Goal: Information Seeking & Learning: Learn about a topic

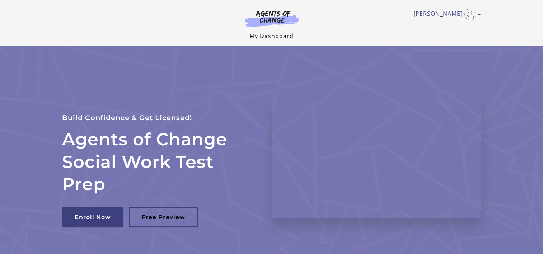
click at [270, 38] on link "My Dashboard" at bounding box center [271, 36] width 44 height 8
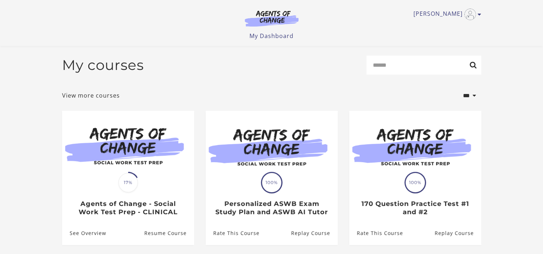
scroll to position [67, 0]
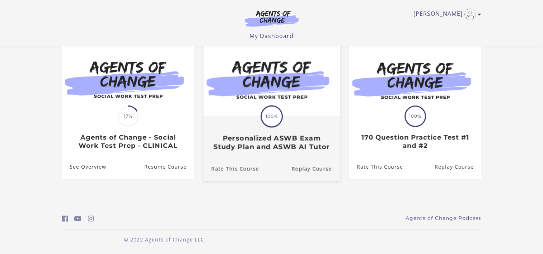
click at [254, 144] on h3 "Personalized ASWB Exam Study Plan and ASWB AI Tutor" at bounding box center [271, 142] width 121 height 17
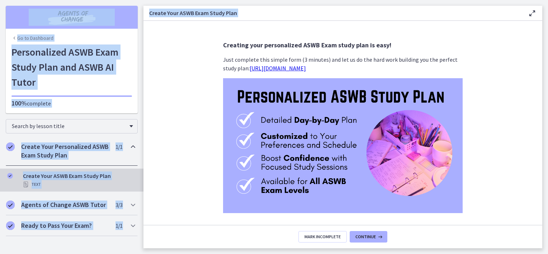
drag, startPoint x: 549, startPoint y: 64, endPoint x: 549, endPoint y: 98, distance: 34.1
click at [548, 98] on html "Skip to main content Go to Dashboard Go to Dashboard Go to Dashboard Personaliz…" at bounding box center [274, 127] width 548 height 254
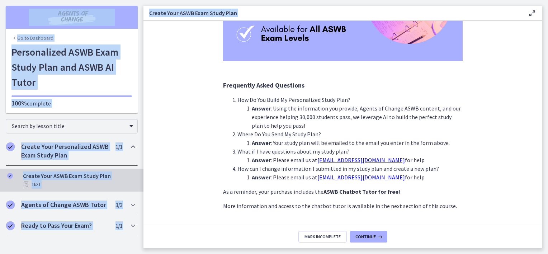
scroll to position [172, 0]
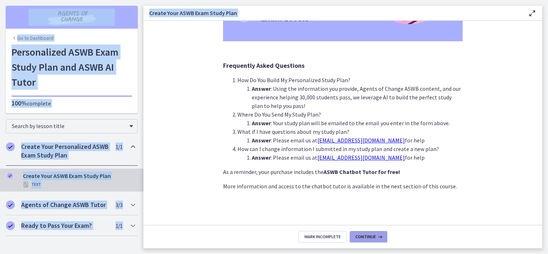
click at [365, 232] on button "Continue" at bounding box center [369, 236] width 38 height 11
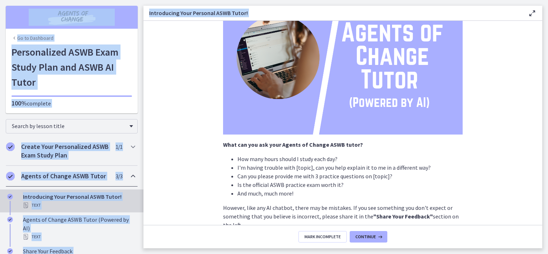
scroll to position [127, 0]
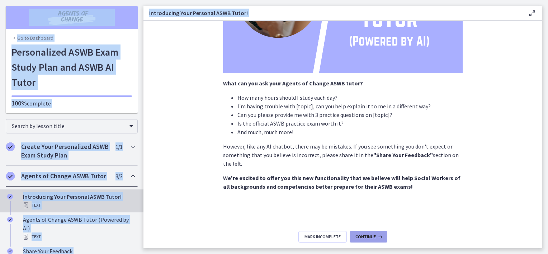
click at [359, 234] on span "Continue" at bounding box center [366, 237] width 20 height 6
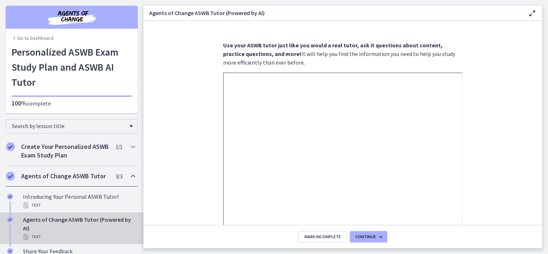
click at [496, 72] on section "Use your ASWB tutor just like you would a real tutor, a sk it questions about c…" at bounding box center [343, 123] width 399 height 204
drag, startPoint x: 496, startPoint y: 72, endPoint x: 490, endPoint y: 119, distance: 47.4
click at [490, 119] on section "Use your ASWB tutor just like you would a real tutor, a sk it questions about c…" at bounding box center [343, 123] width 399 height 204
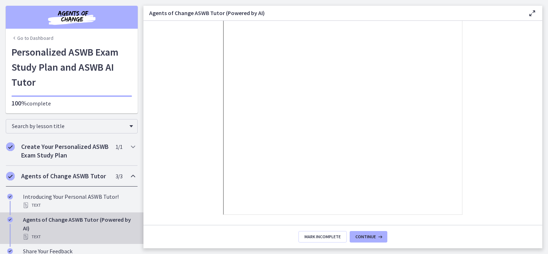
scroll to position [135, 0]
click at [376, 229] on footer "Mark Incomplete Continue" at bounding box center [343, 236] width 399 height 23
click at [363, 234] on button "Continue" at bounding box center [369, 236] width 38 height 11
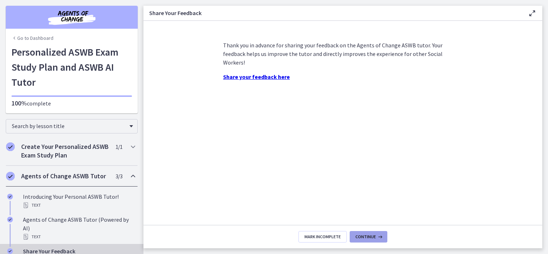
click at [371, 237] on span "Continue" at bounding box center [366, 237] width 20 height 6
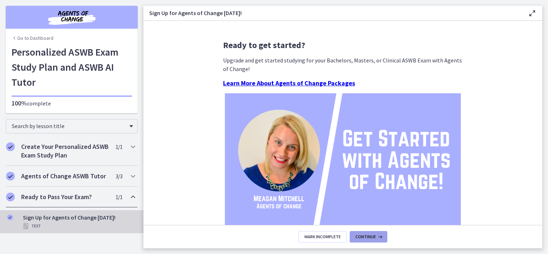
click at [365, 234] on span "Continue" at bounding box center [366, 237] width 20 height 6
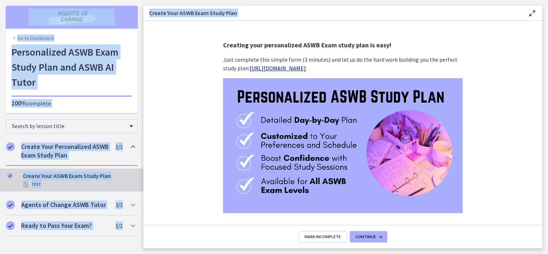
drag, startPoint x: 549, startPoint y: 145, endPoint x: 548, endPoint y: 196, distance: 50.3
click at [548, 196] on html "Skip to main content Go to Dashboard Go to Dashboard Go to Dashboard Personaliz…" at bounding box center [274, 127] width 548 height 254
click at [372, 233] on button "Continue" at bounding box center [369, 236] width 38 height 11
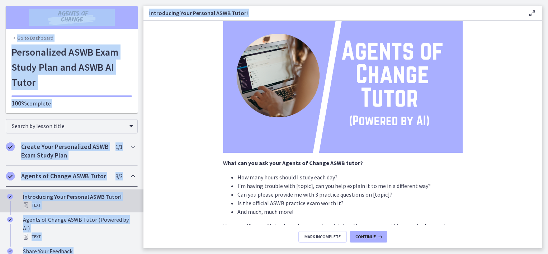
scroll to position [127, 0]
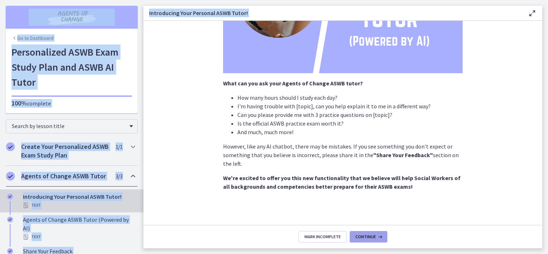
click at [370, 238] on span "Continue" at bounding box center [366, 237] width 20 height 6
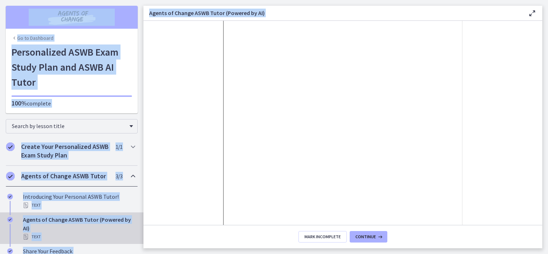
scroll to position [76, 0]
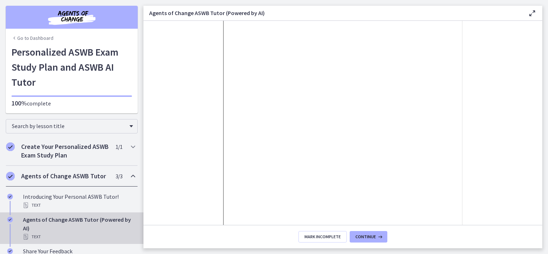
drag, startPoint x: 536, startPoint y: 92, endPoint x: 536, endPoint y: 104, distance: 12.2
click at [536, 104] on section "Use your ASWB tutor just like you would a real tutor, a sk it questions about c…" at bounding box center [343, 123] width 399 height 204
drag, startPoint x: 544, startPoint y: 131, endPoint x: 547, endPoint y: 111, distance: 21.0
click at [547, 111] on main "Agents of Change ASWB Tutor (Powered by AI) Enable fullscreen Use your ASWB tut…" at bounding box center [346, 127] width 405 height 254
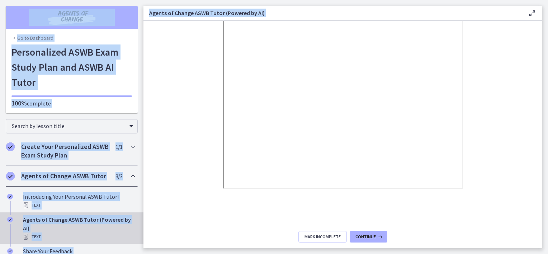
drag, startPoint x: 549, startPoint y: 103, endPoint x: 549, endPoint y: 92, distance: 11.8
click at [548, 92] on html "Skip to main content Go to Dashboard Go to Dashboard Go to Dashboard Personaliz…" at bounding box center [274, 127] width 548 height 254
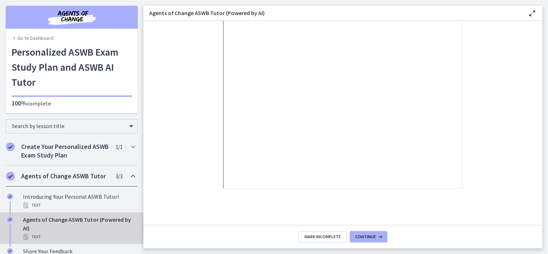
drag, startPoint x: 549, startPoint y: 92, endPoint x: 539, endPoint y: 94, distance: 10.4
click at [539, 94] on section "Use your ASWB tutor just like you would a real tutor, a sk it questions about c…" at bounding box center [343, 123] width 399 height 204
drag, startPoint x: 536, startPoint y: 111, endPoint x: 538, endPoint y: 95, distance: 16.3
click at [538, 95] on section "Use your ASWB tutor just like you would a real tutor, a sk it questions about c…" at bounding box center [343, 123] width 399 height 204
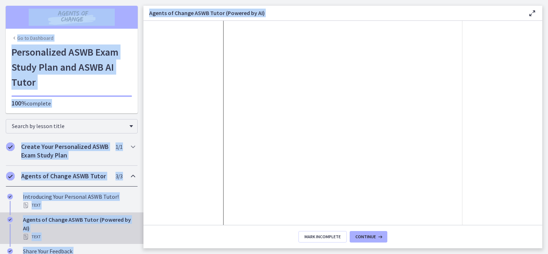
drag, startPoint x: 549, startPoint y: 154, endPoint x: 548, endPoint y: 130, distance: 24.1
click at [548, 130] on html "Skip to main content Go to Dashboard Go to Dashboard Go to Dashboard Personaliz…" at bounding box center [274, 127] width 548 height 254
